Goal: Information Seeking & Learning: Learn about a topic

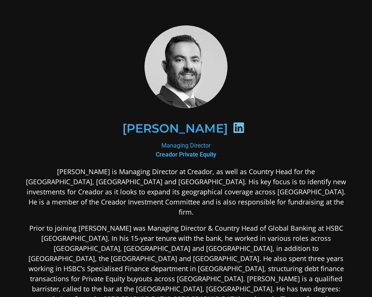
click at [258, 223] on p "Prior to joining [PERSON_NAME] was Managing Director & Country Head of Global B…" at bounding box center [185, 278] width 321 height 111
click at [245, 223] on p "Prior to joining [PERSON_NAME] was Managing Director & Country Head of Global B…" at bounding box center [185, 278] width 321 height 111
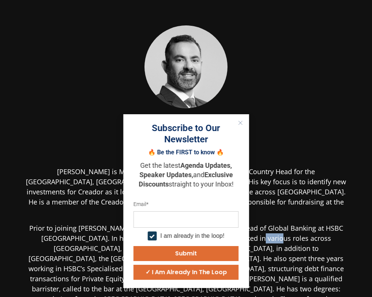
click at [237, 120] on button "Close" at bounding box center [240, 123] width 10 height 10
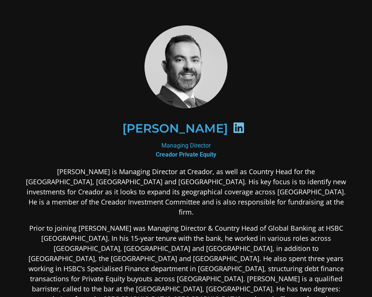
click at [205, 241] on p "Prior to joining [PERSON_NAME] was Managing Director & Country Head of Global B…" at bounding box center [185, 278] width 321 height 111
click at [244, 241] on p "Prior to joining [PERSON_NAME] was Managing Director & Country Head of Global B…" at bounding box center [185, 278] width 321 height 111
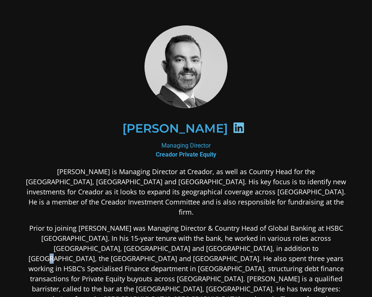
click at [199, 251] on p "Prior to joining [PERSON_NAME] was Managing Director & Country Head of Global B…" at bounding box center [185, 278] width 321 height 111
click at [202, 248] on p "Prior to joining [PERSON_NAME] was Managing Director & Country Head of Global B…" at bounding box center [185, 278] width 321 height 111
click at [216, 246] on p "Prior to joining [PERSON_NAME] was Managing Director & Country Head of Global B…" at bounding box center [185, 278] width 321 height 111
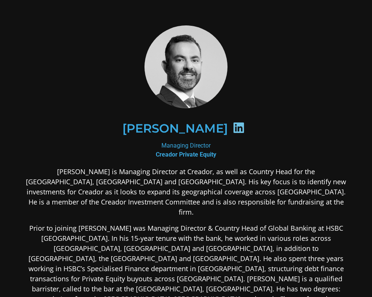
click at [258, 253] on p "Prior to joining [PERSON_NAME] was Managing Director & Country Head of Global B…" at bounding box center [185, 278] width 321 height 111
click at [122, 246] on p "Prior to joining [PERSON_NAME] was Managing Director & Country Head of Global B…" at bounding box center [185, 278] width 321 height 111
click at [158, 255] on p "Prior to joining [PERSON_NAME] was Managing Director & Country Head of Global B…" at bounding box center [185, 278] width 321 height 111
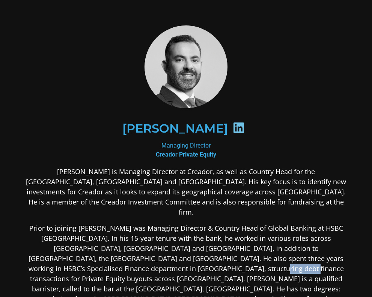
click at [247, 264] on p "Prior to joining [PERSON_NAME] was Managing Director & Country Head of Global B…" at bounding box center [185, 278] width 321 height 111
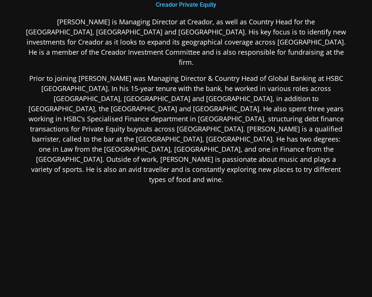
scroll to position [151, 0]
